Goal: Task Accomplishment & Management: Manage account settings

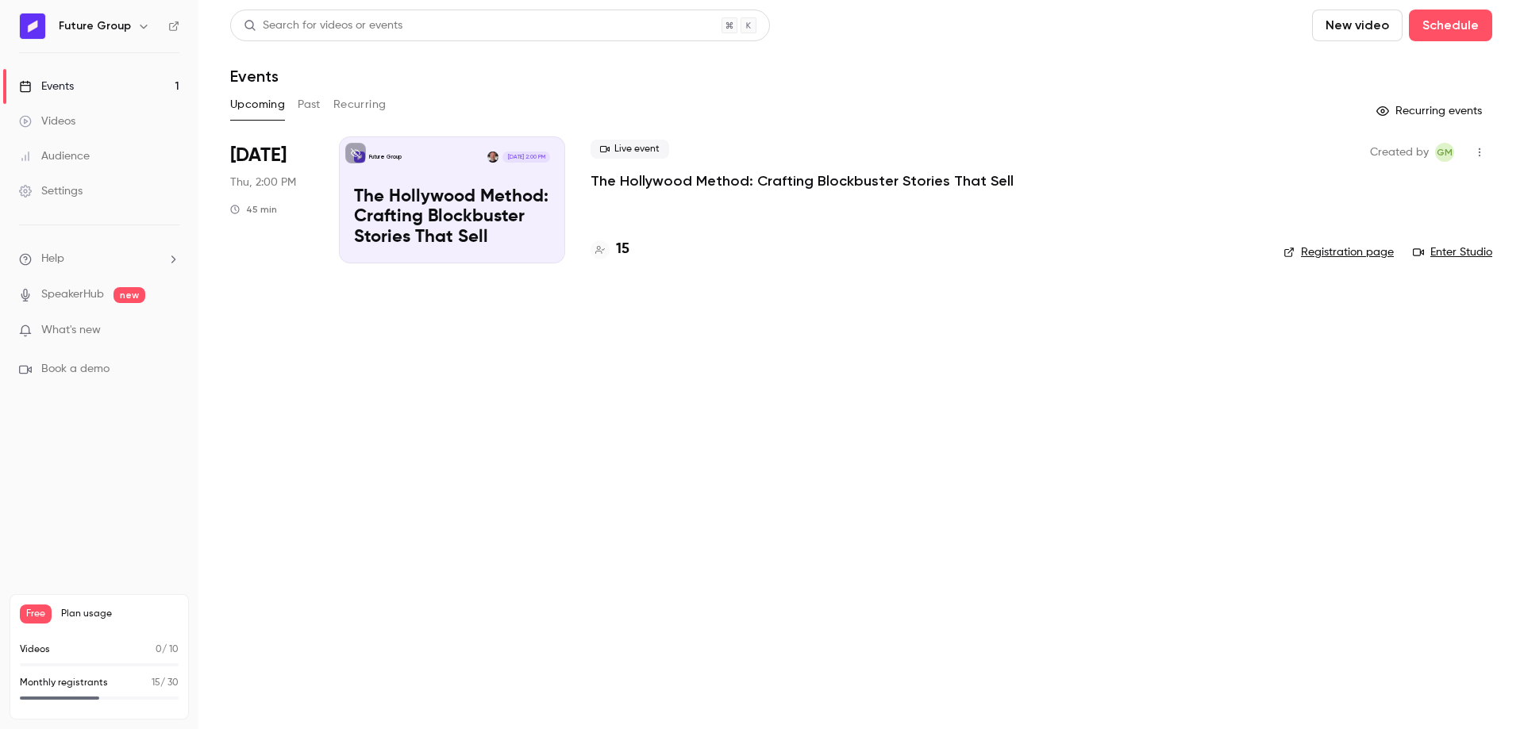
click at [629, 179] on p "The Hollywood Method: Crafting Blockbuster Stories That Sell" at bounding box center [801, 180] width 423 height 19
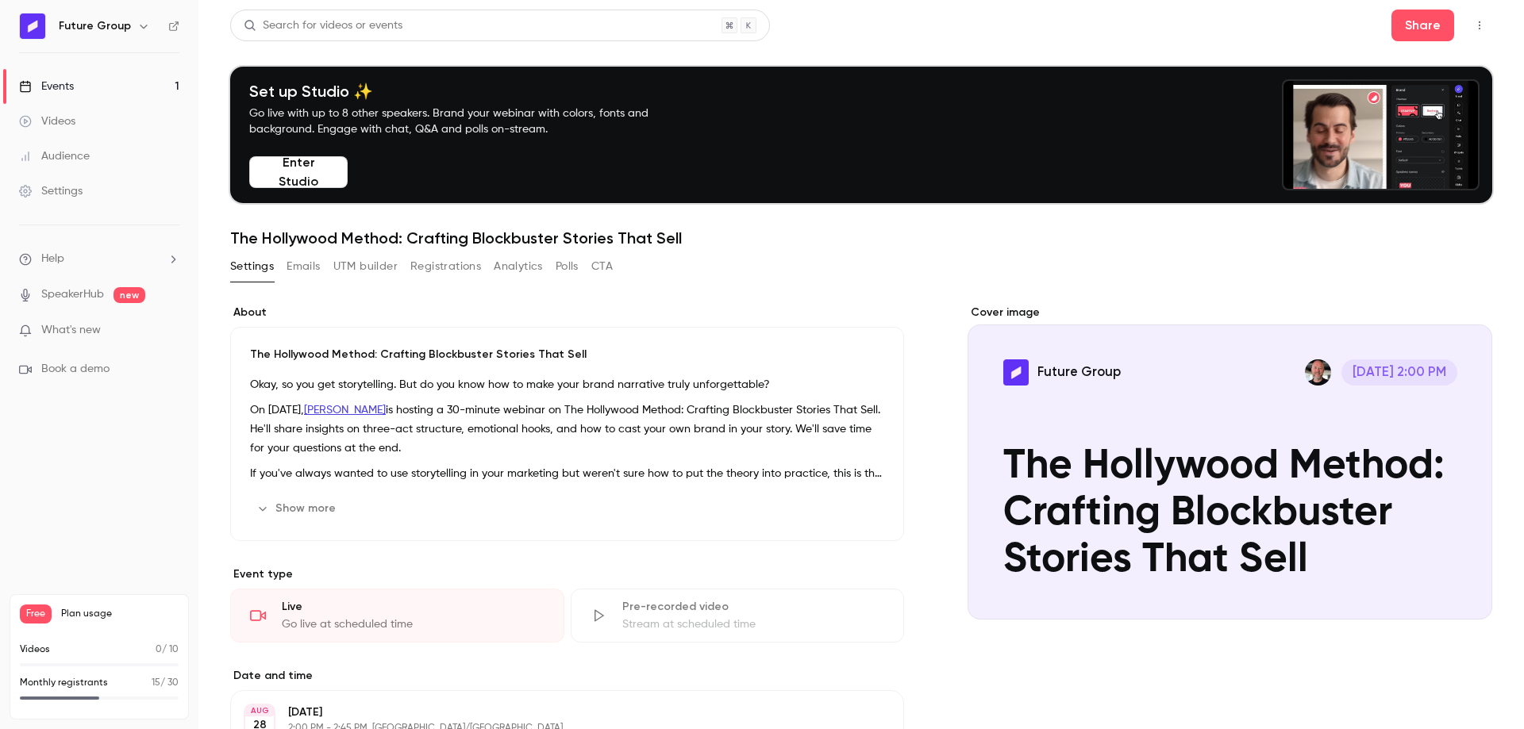
click at [443, 274] on button "Registrations" at bounding box center [445, 266] width 71 height 25
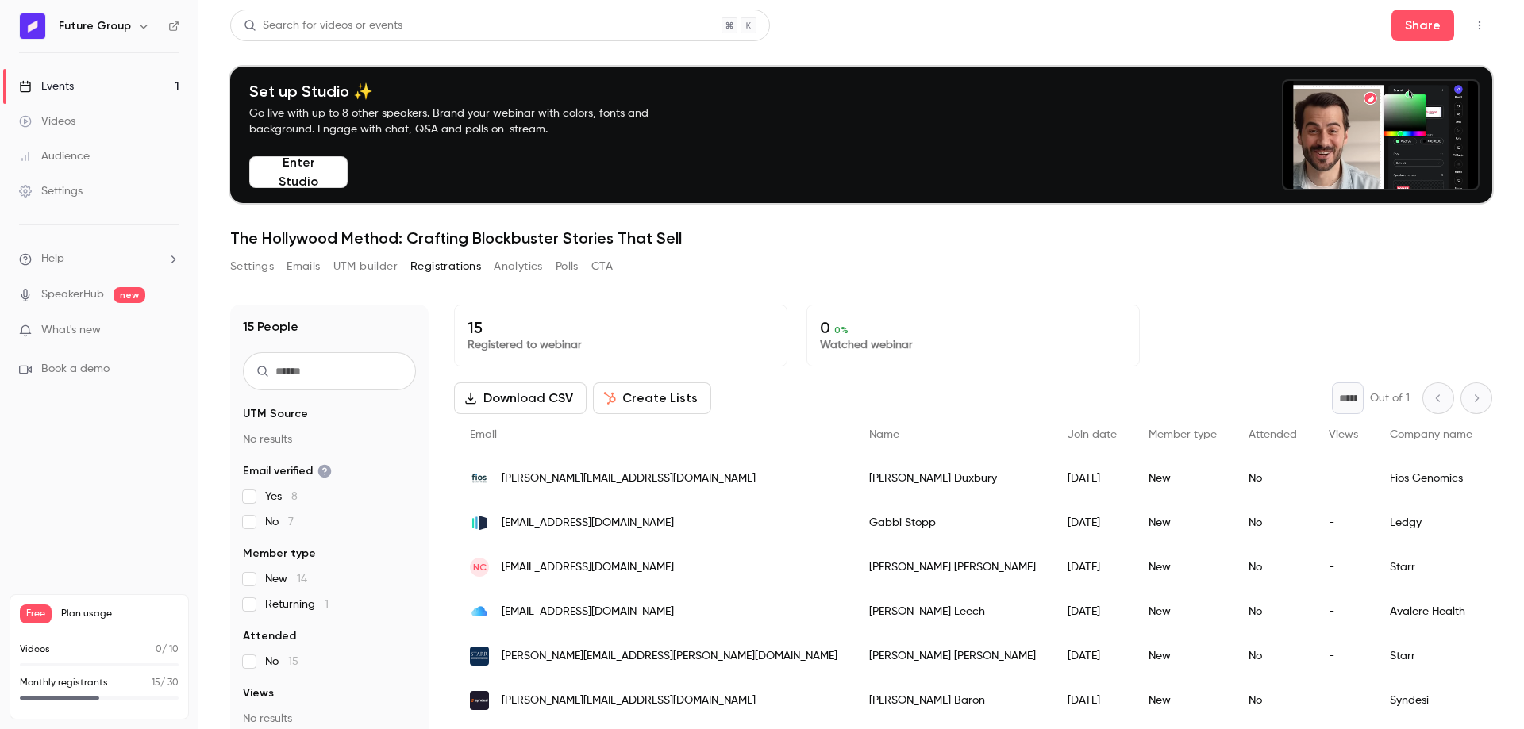
click at [258, 275] on button "Settings" at bounding box center [252, 266] width 44 height 25
